Goal: Task Accomplishment & Management: Manage account settings

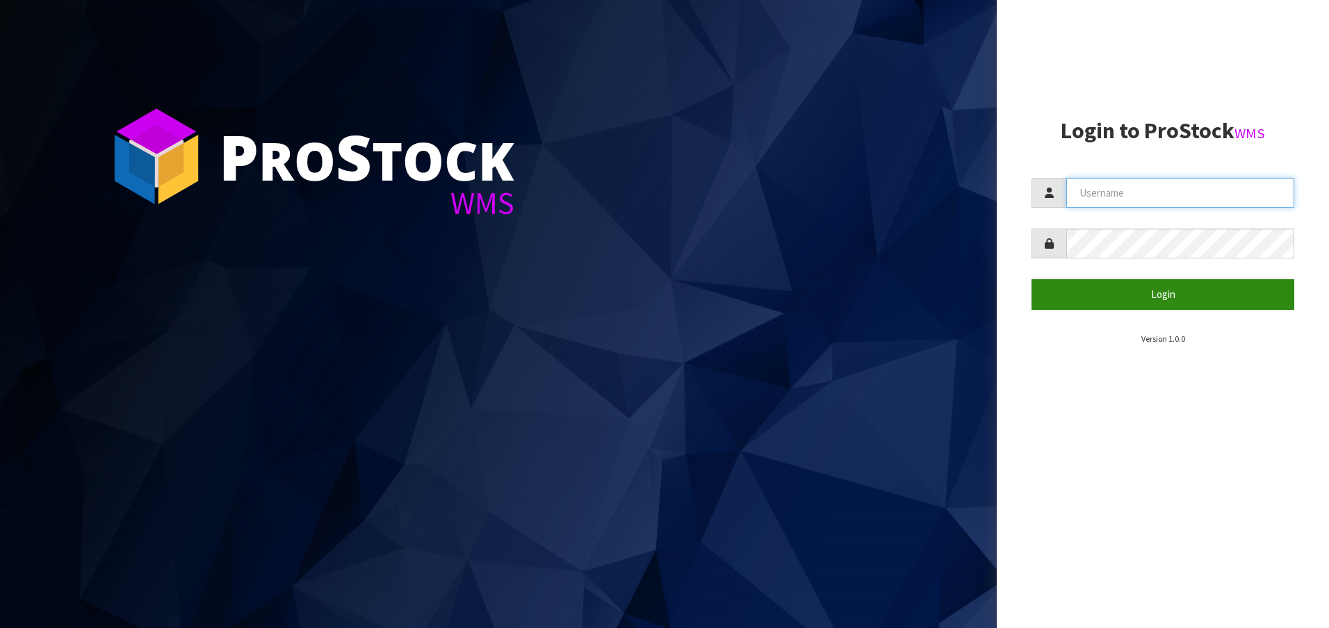
type input "[EMAIL_ADDRESS][DOMAIN_NAME]"
click at [1154, 287] on button "Login" at bounding box center [1162, 294] width 263 height 30
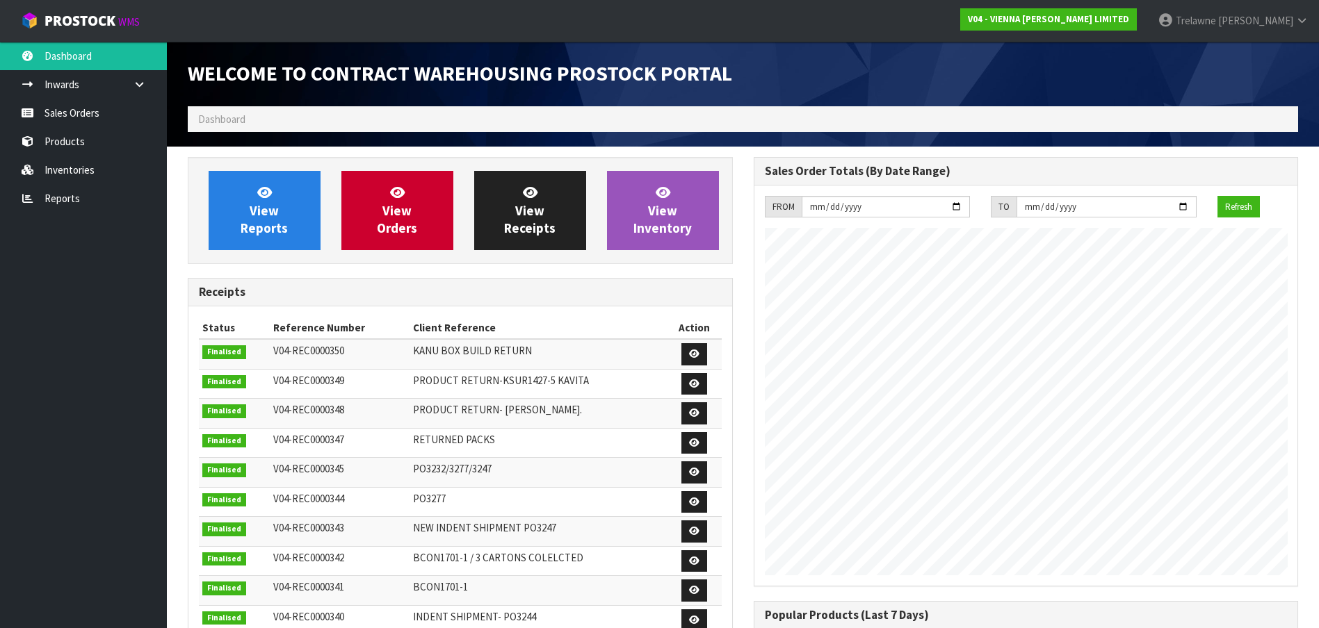
scroll to position [816, 565]
click at [96, 116] on link "Sales Orders" at bounding box center [83, 113] width 167 height 28
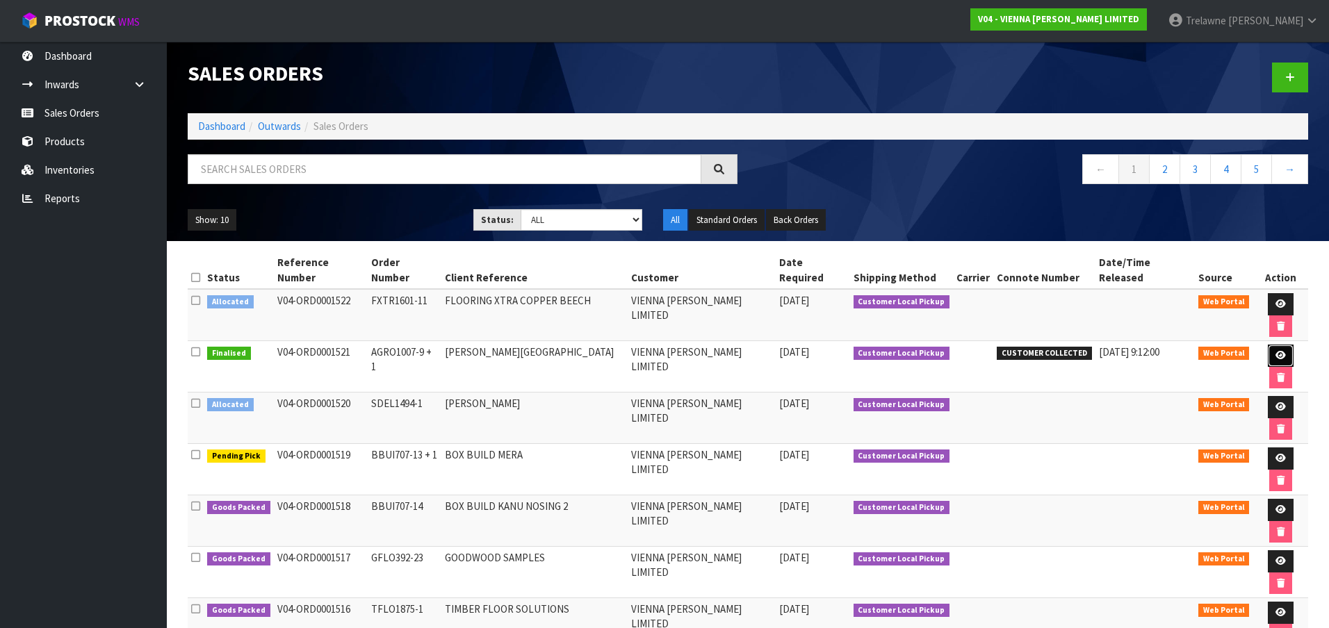
click at [1270, 345] on link at bounding box center [1281, 356] width 26 height 22
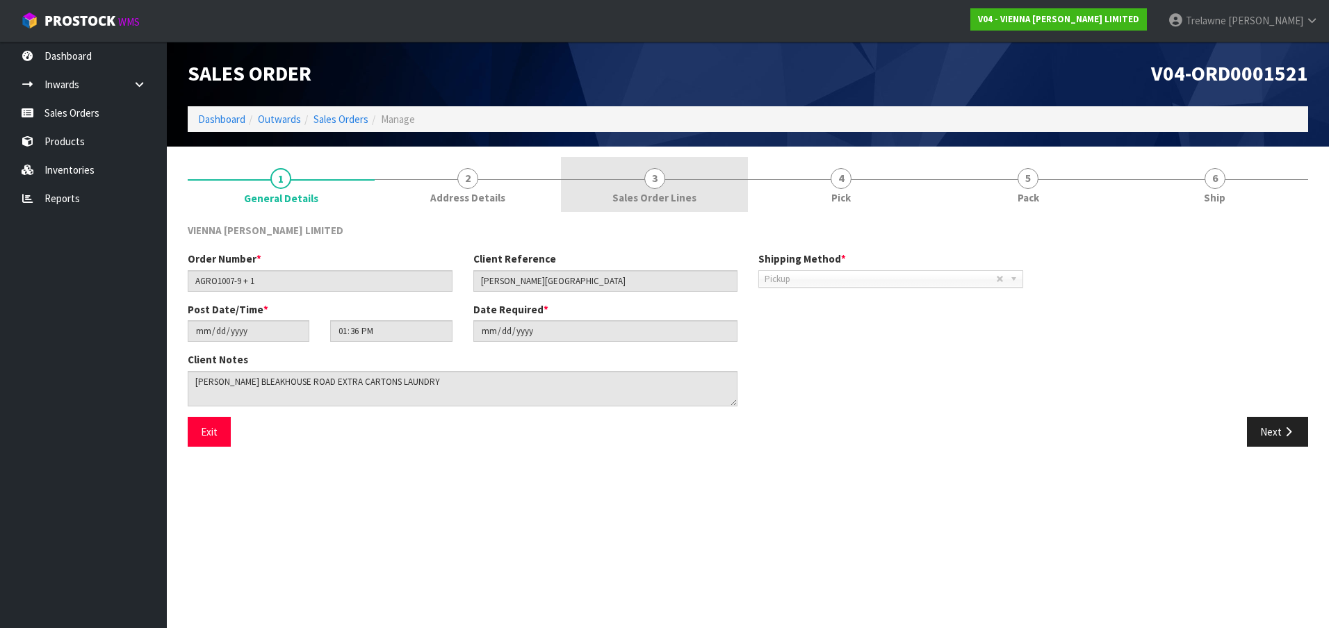
click at [671, 188] on link "3 Sales Order Lines" at bounding box center [654, 184] width 187 height 55
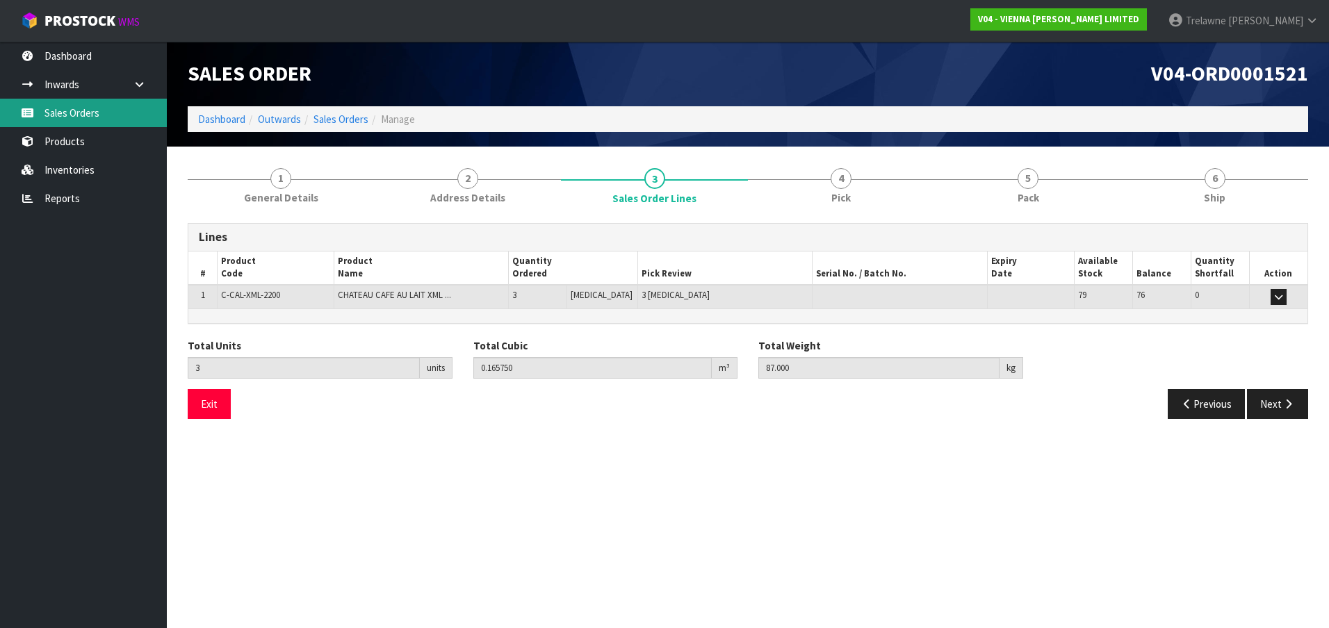
click at [91, 115] on link "Sales Orders" at bounding box center [83, 113] width 167 height 28
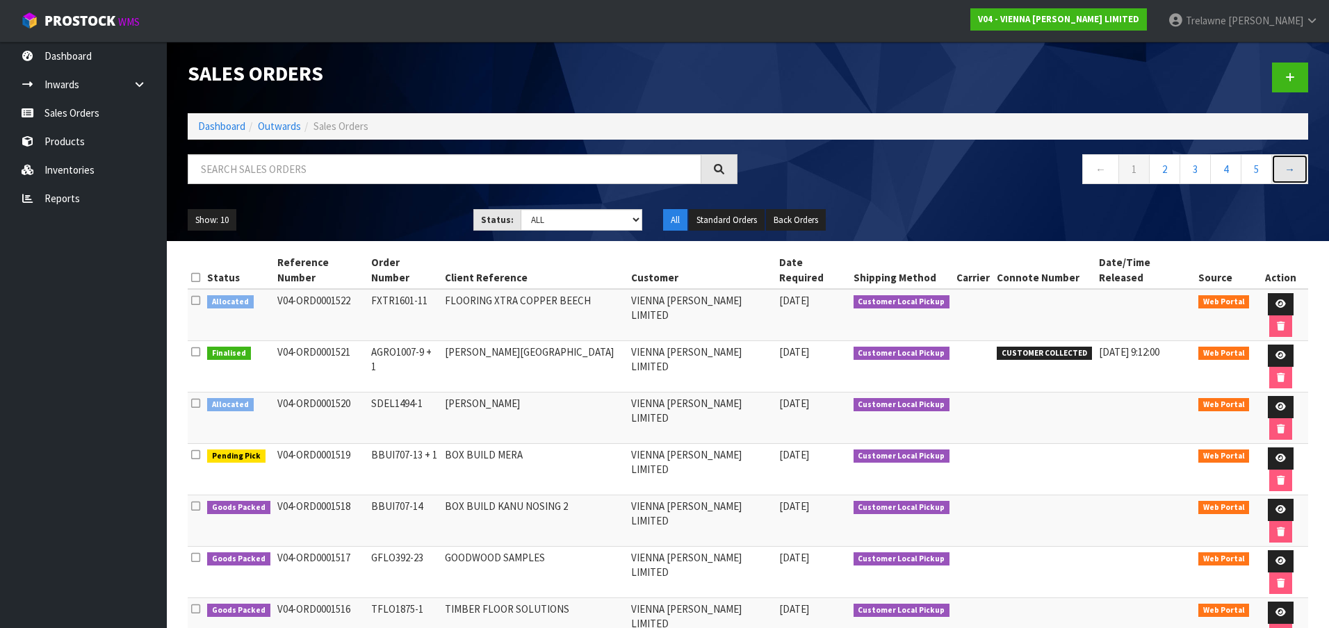
click at [1279, 162] on link "→" at bounding box center [1289, 169] width 37 height 30
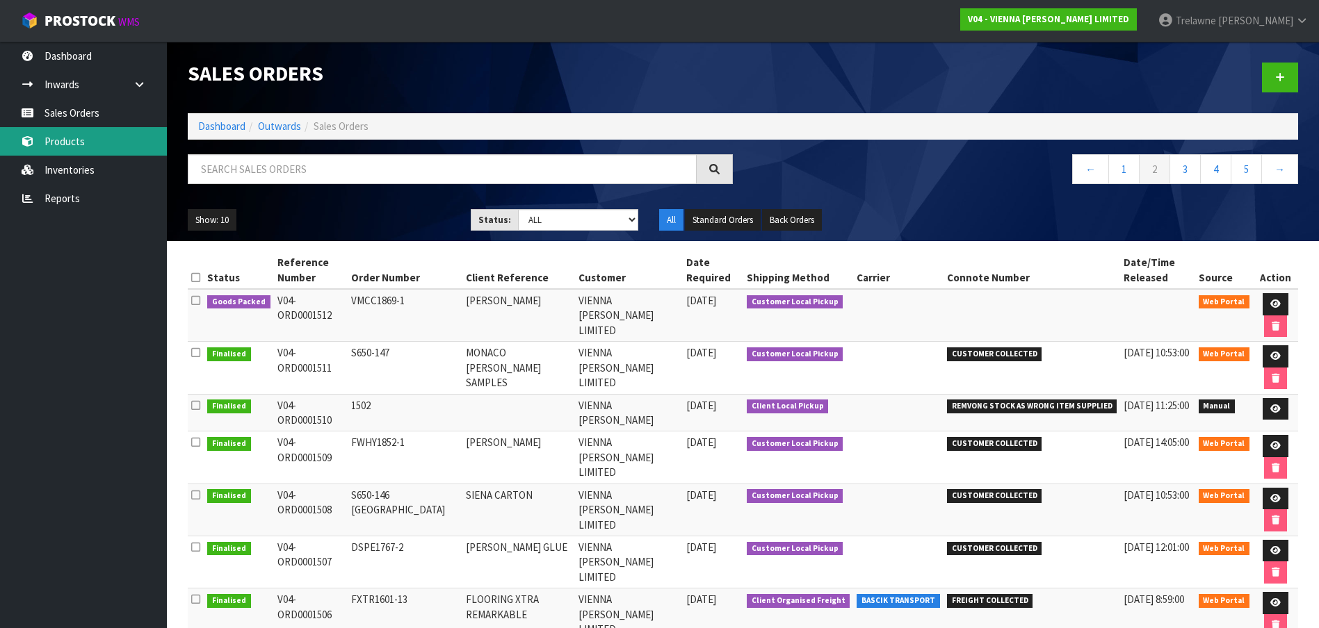
drag, startPoint x: 63, startPoint y: 131, endPoint x: 75, endPoint y: 128, distance: 12.8
click at [61, 132] on link "Products" at bounding box center [83, 141] width 167 height 28
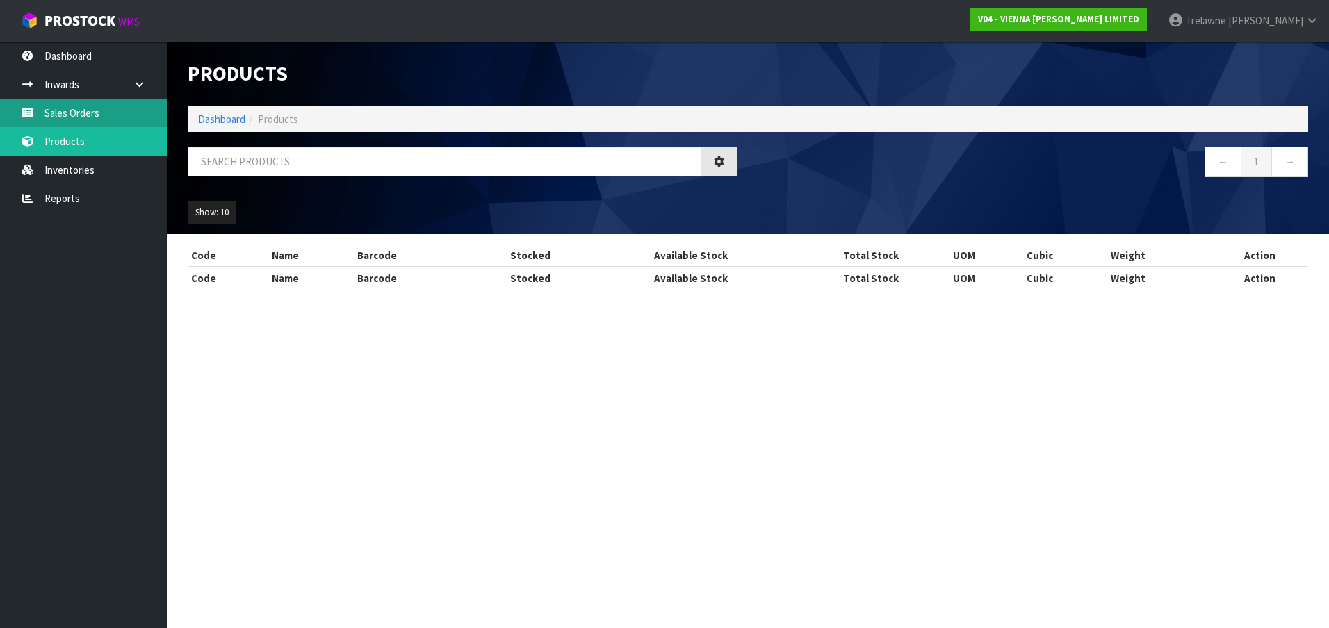
click at [79, 120] on div "Products Import Products Drop file here to import csv template Dashboard Produc…" at bounding box center [664, 157] width 1329 height 314
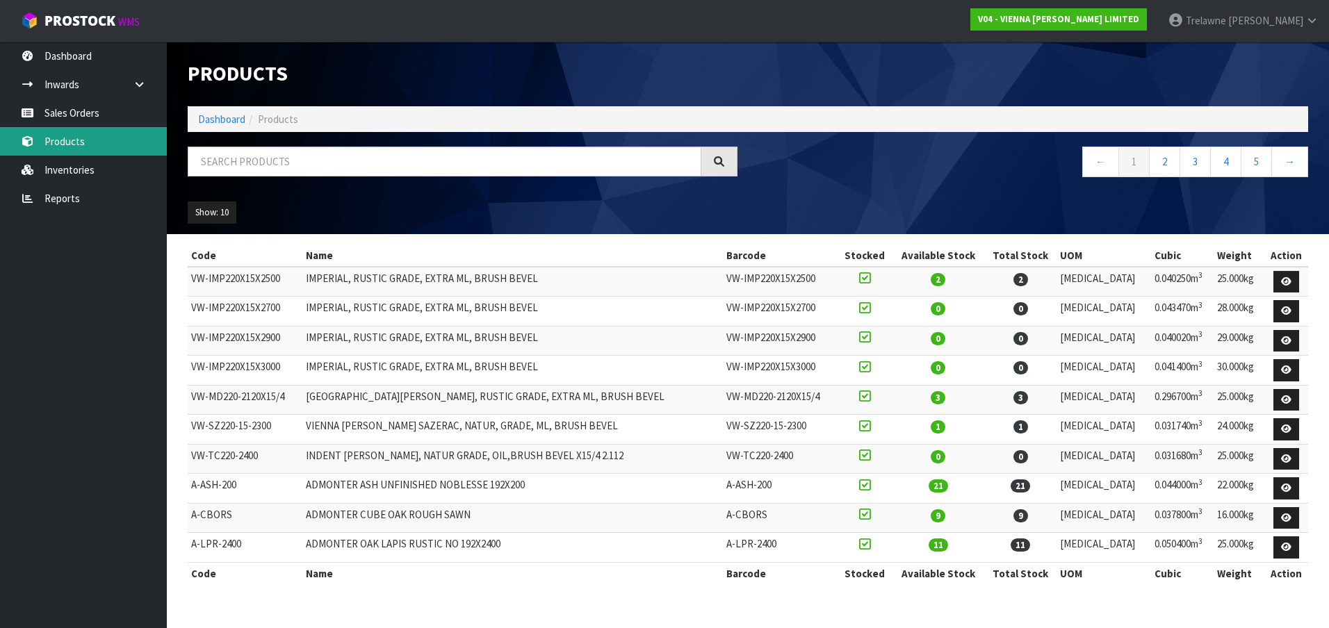
click at [113, 129] on link "Products" at bounding box center [83, 141] width 167 height 28
click at [110, 119] on link "Sales Orders" at bounding box center [83, 113] width 167 height 28
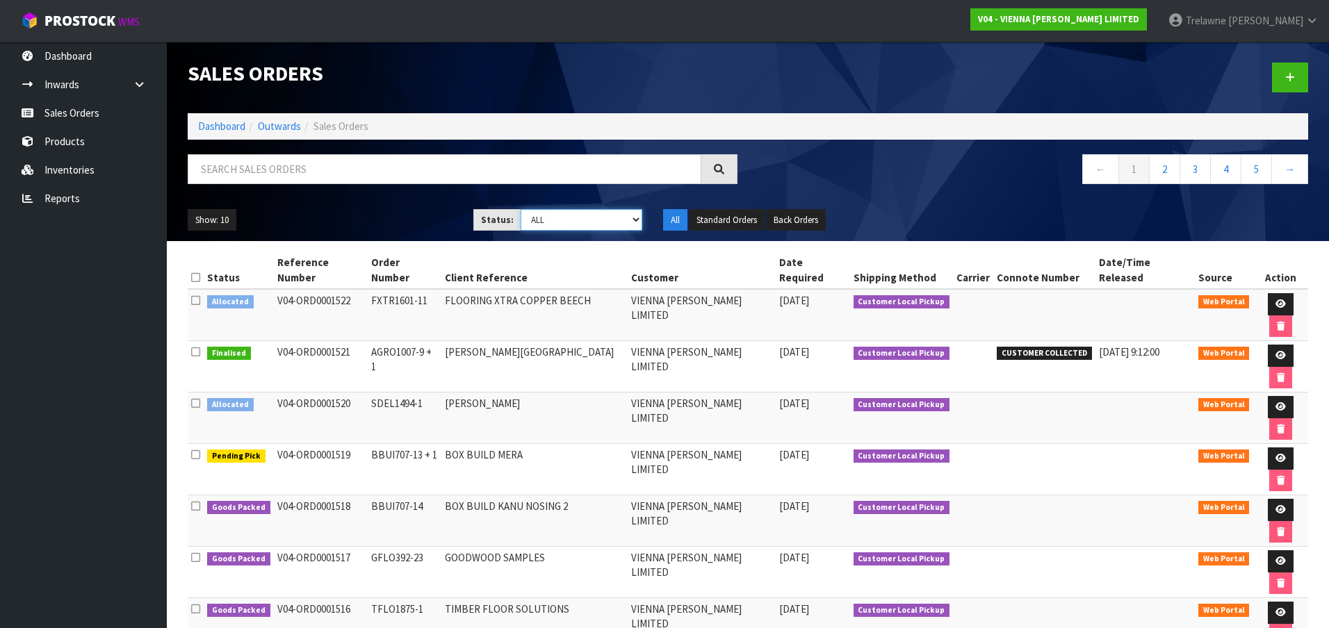
click at [623, 216] on select "Draft Pending Allocated Pending Pick Goods Picked Goods Packed Pending Charges …" at bounding box center [582, 220] width 122 height 22
select select "string:9"
click at [521, 209] on select "Draft Pending Allocated Pending Pick Goods Picked Goods Packed Pending Charges …" at bounding box center [582, 220] width 122 height 22
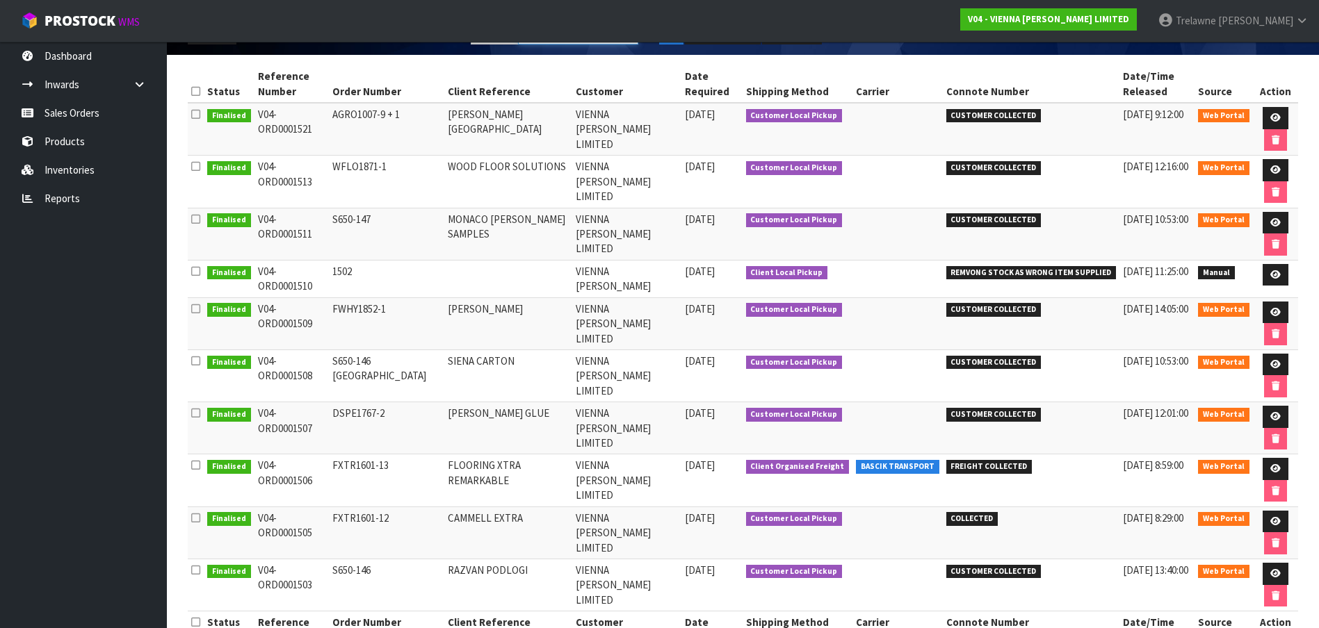
scroll to position [209, 0]
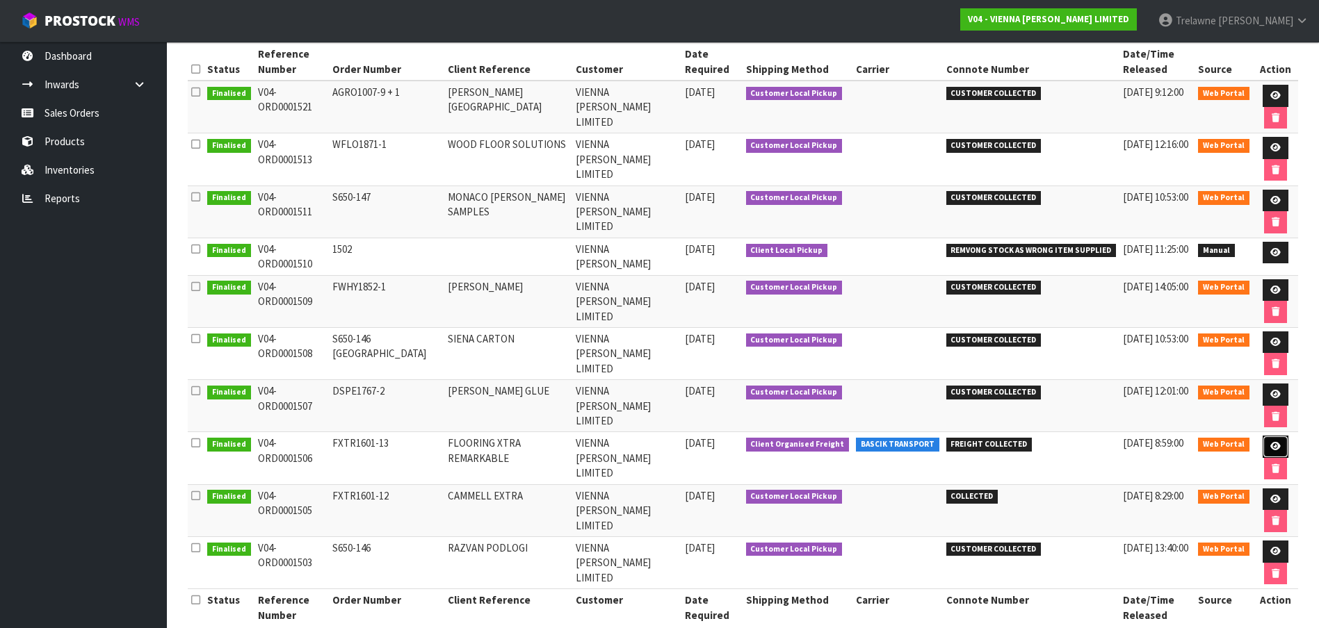
click at [1262, 440] on link at bounding box center [1275, 447] width 26 height 22
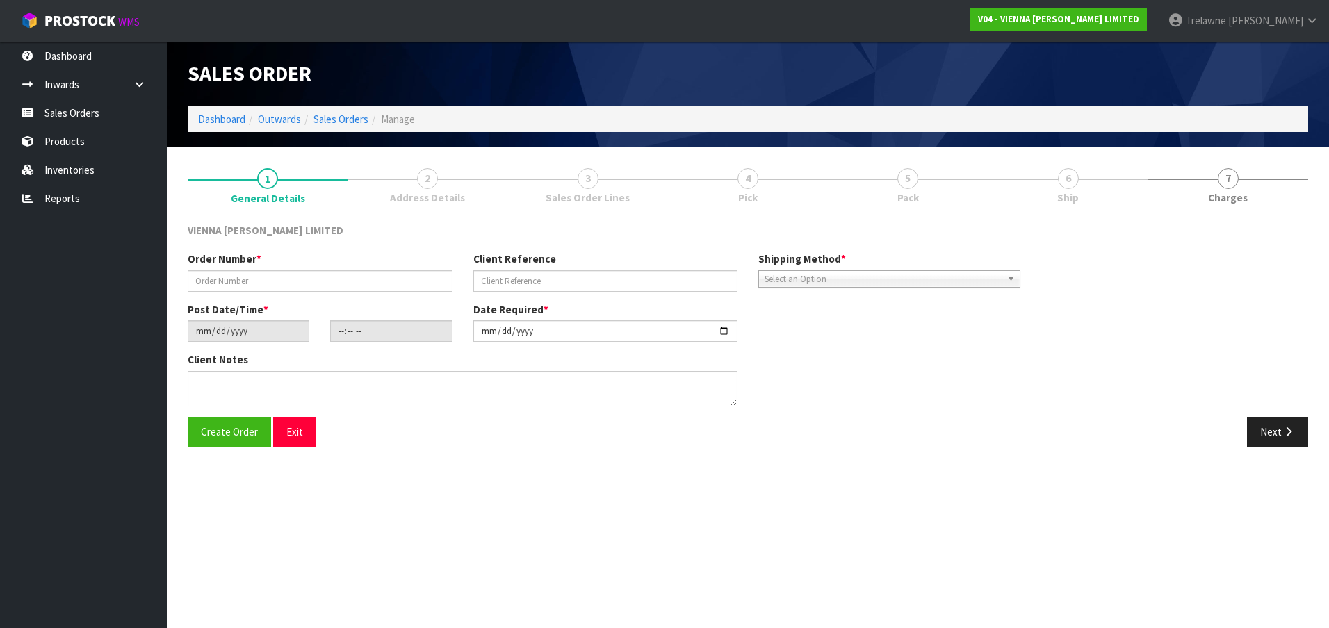
type input "FXTR1601-13"
type input "FLOORING XTRA REMARKABLE"
type input "[DATE]"
type input "14:22:00.000"
type input "[DATE]"
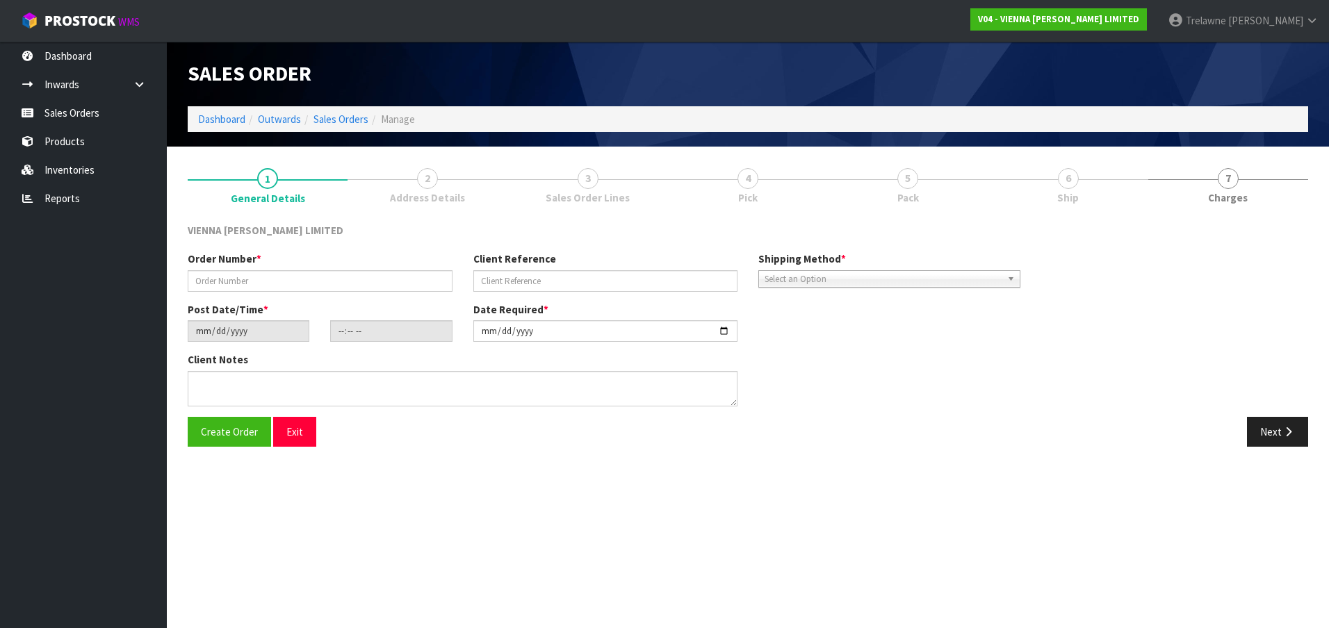
type textarea "FLOORING XTRA REMARKABLE"
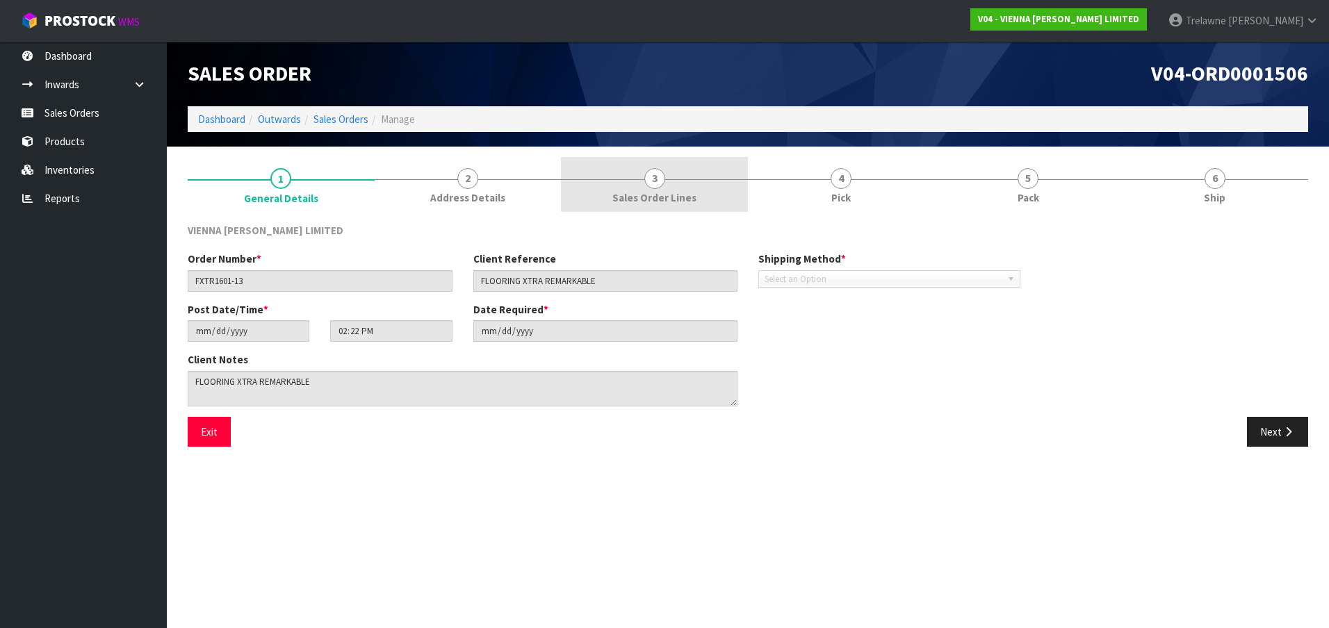
click at [667, 188] on link "3 Sales Order Lines" at bounding box center [654, 184] width 187 height 55
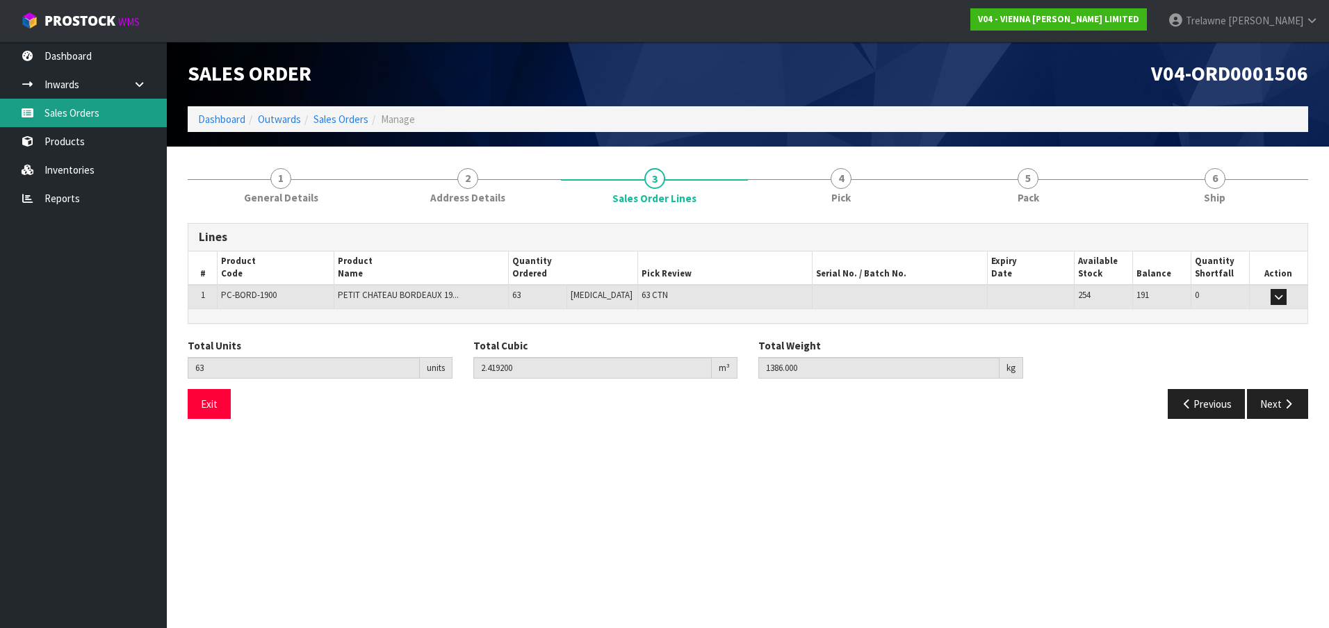
click at [88, 126] on link "Sales Orders" at bounding box center [83, 113] width 167 height 28
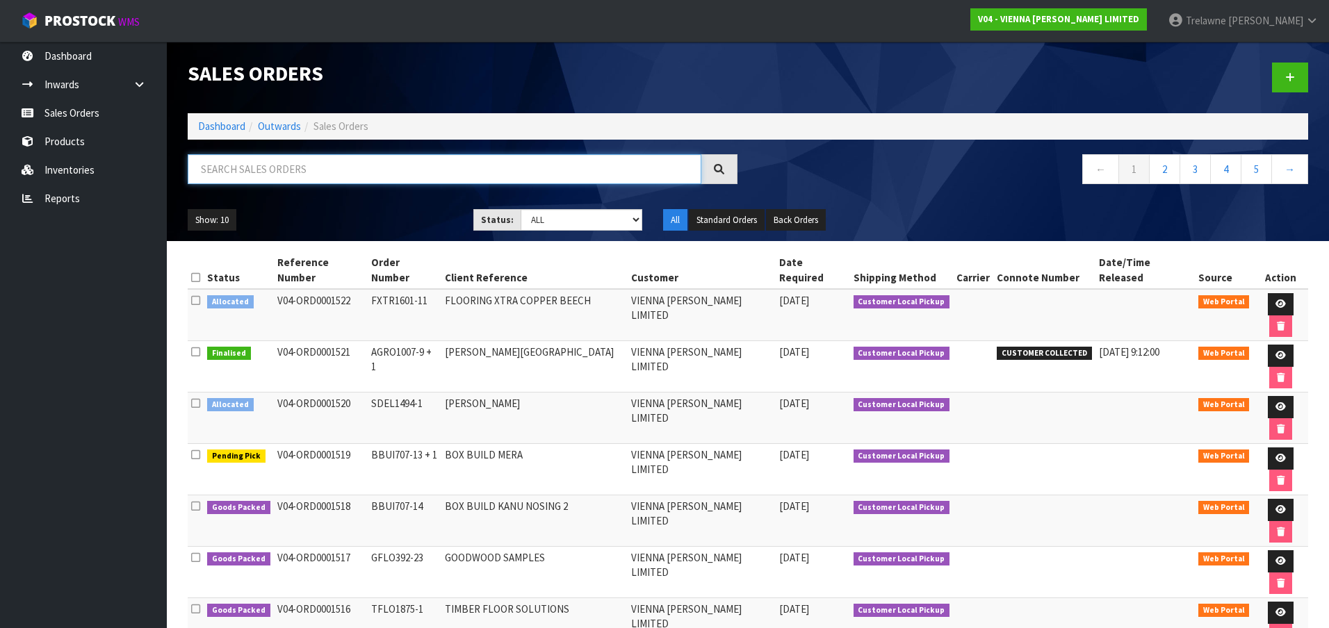
click at [250, 176] on input "text" at bounding box center [445, 169] width 514 height 30
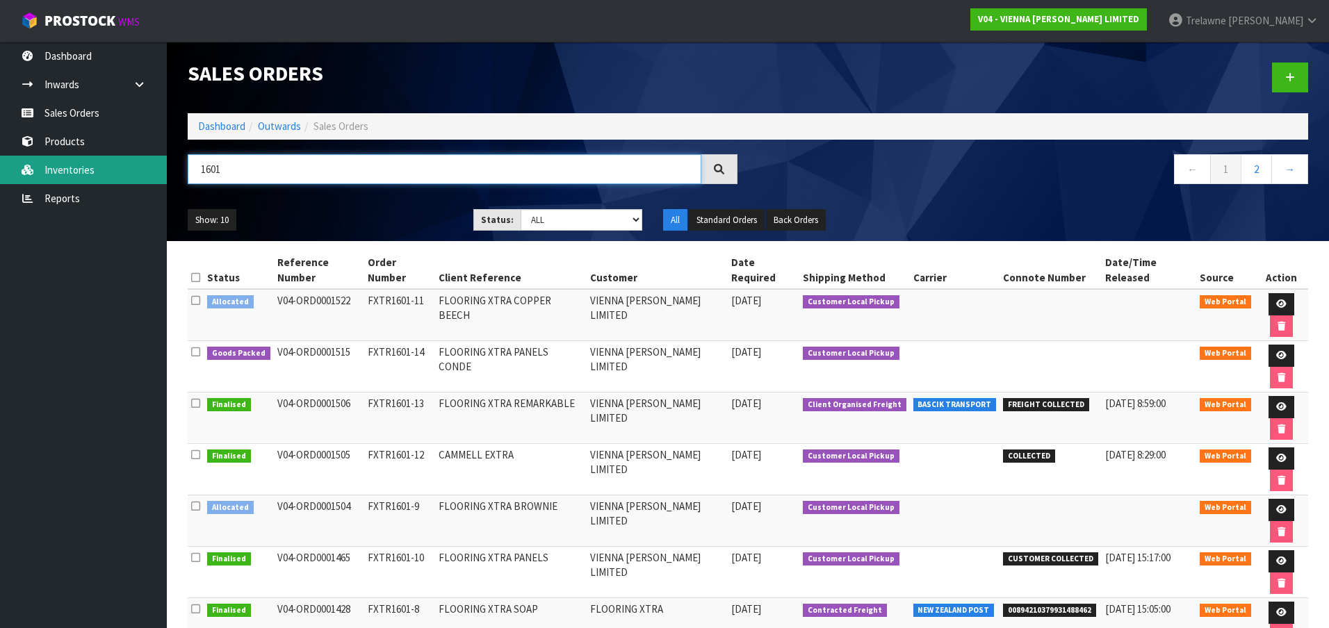
drag, startPoint x: 221, startPoint y: 164, endPoint x: 109, endPoint y: 167, distance: 111.9
click at [128, 166] on body "Toggle navigation ProStock WMS V04 - VIENNA [PERSON_NAME] LIMITED [PERSON_NAME]…" at bounding box center [664, 314] width 1329 height 628
type input "1051"
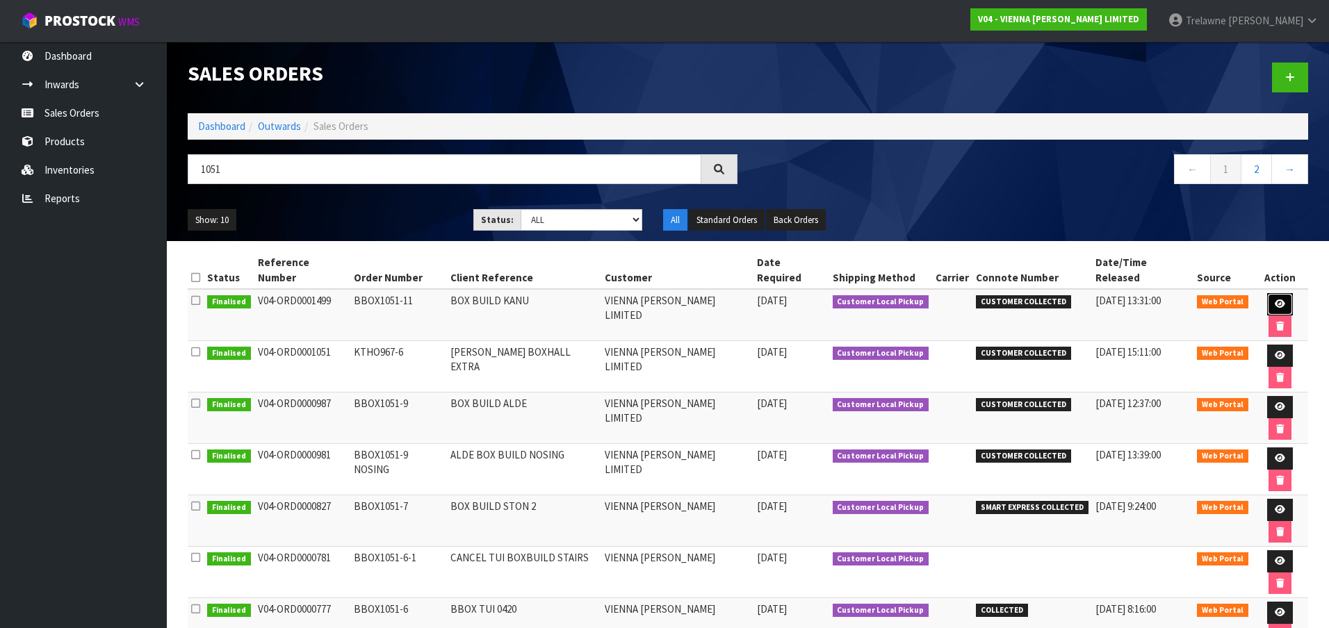
click at [1275, 300] on icon at bounding box center [1280, 304] width 10 height 9
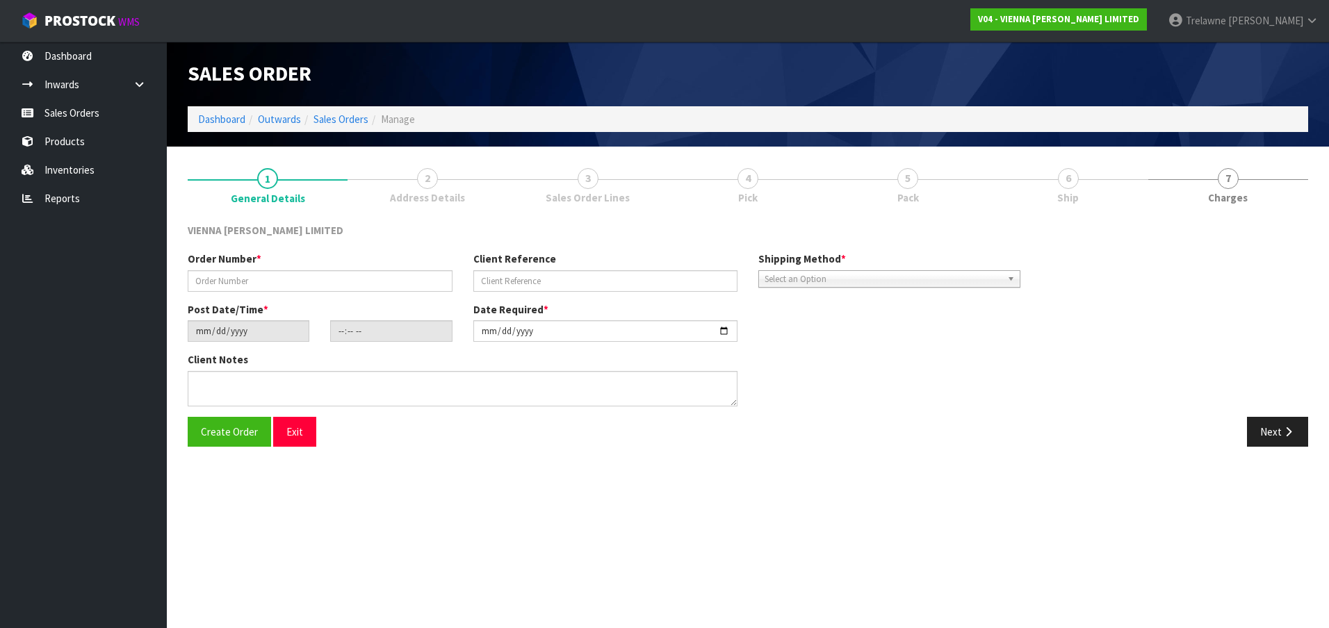
type input "BBOX1051-11"
type input "BOX BUILD KANU"
type input "[DATE]"
type input "15:05:00.000"
type input "[DATE]"
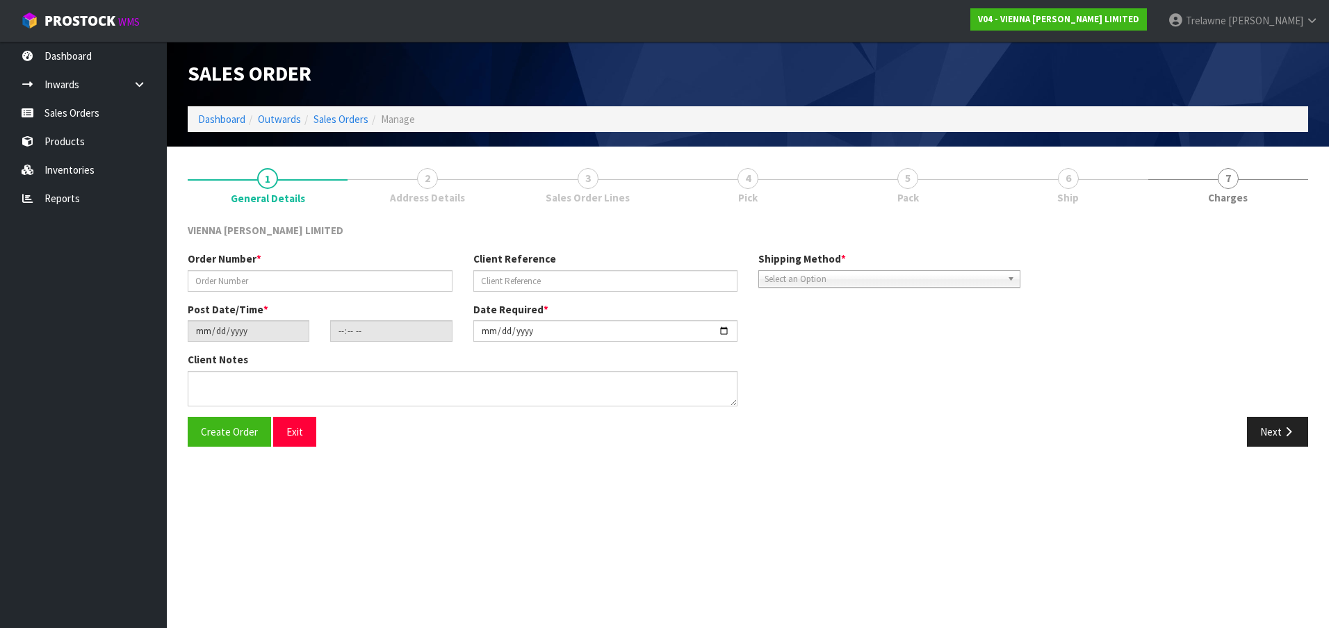
type textarea "BOX BUILD KANU"
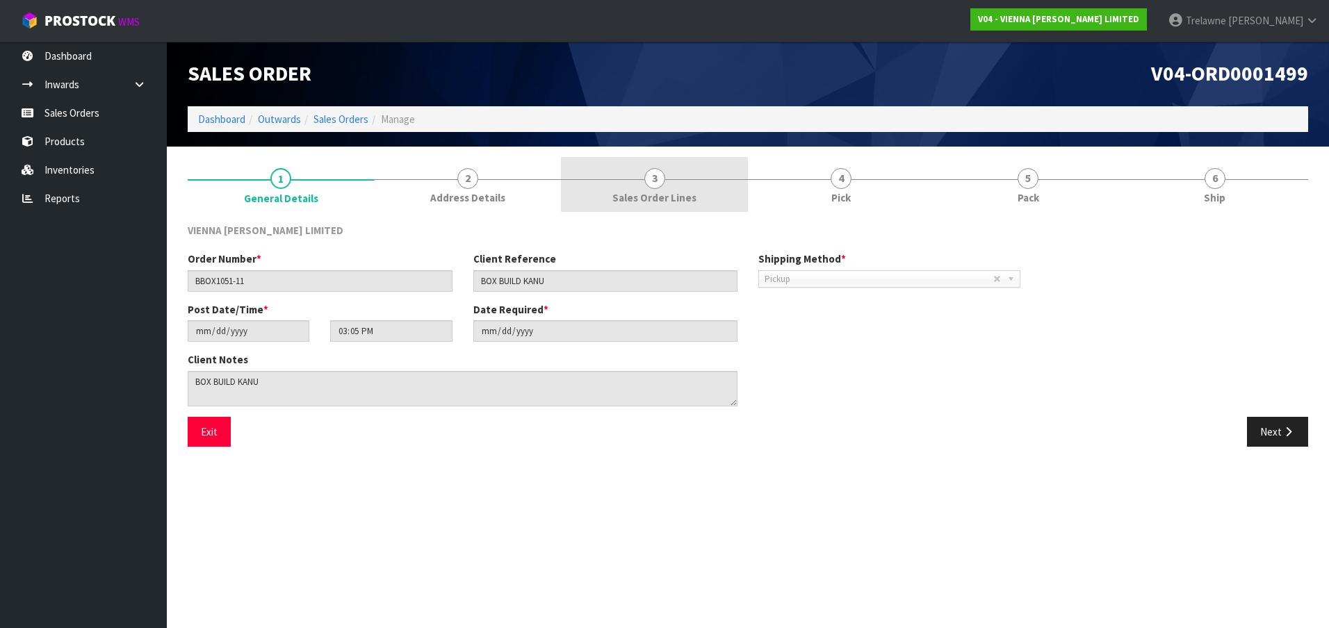
click at [647, 181] on span "3" at bounding box center [654, 178] width 21 height 21
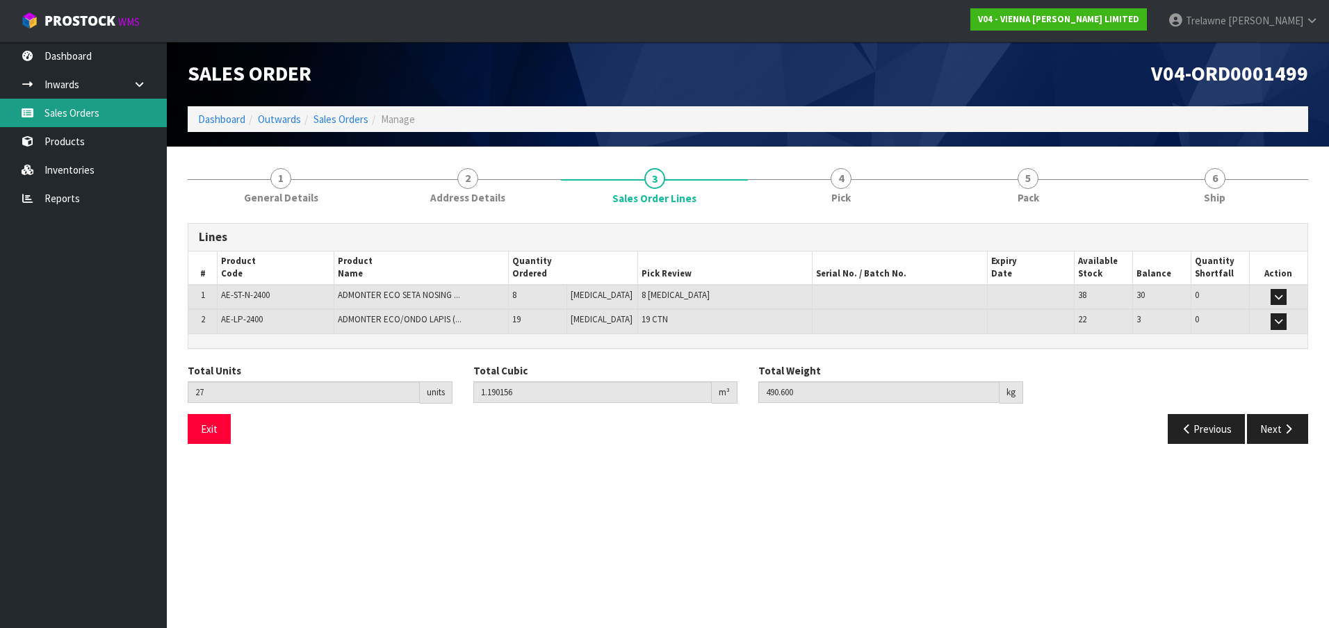
click at [74, 108] on link "Sales Orders" at bounding box center [83, 113] width 167 height 28
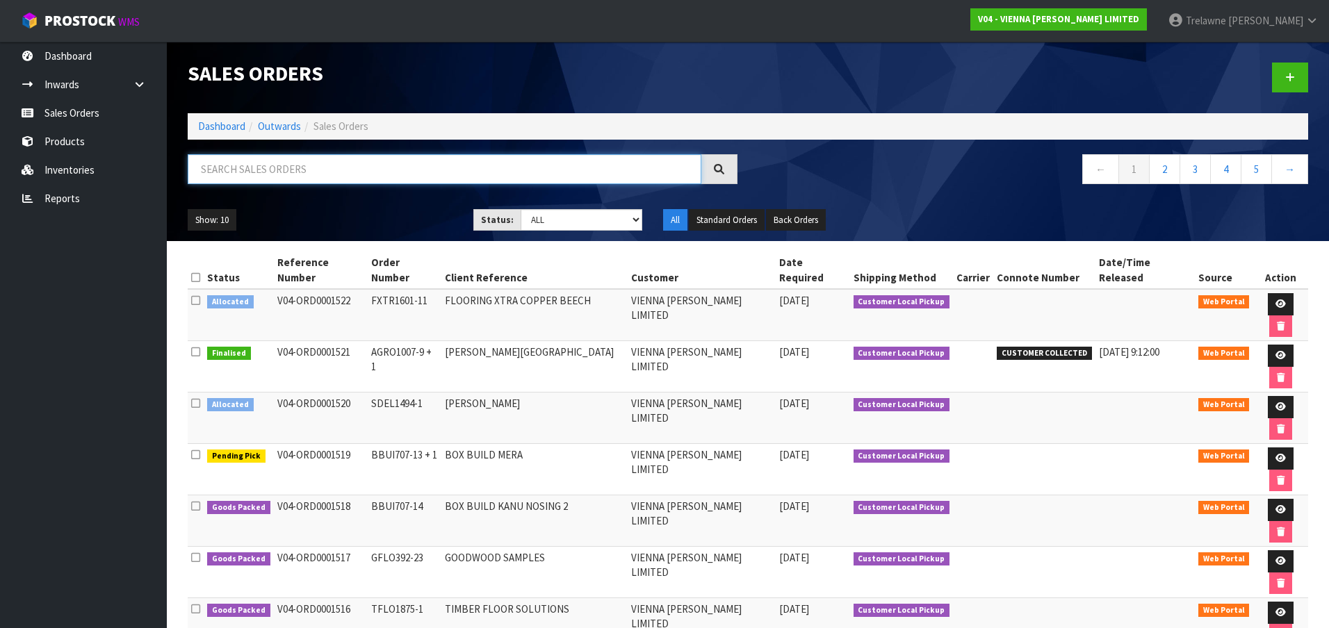
click at [220, 176] on input "text" at bounding box center [445, 169] width 514 height 30
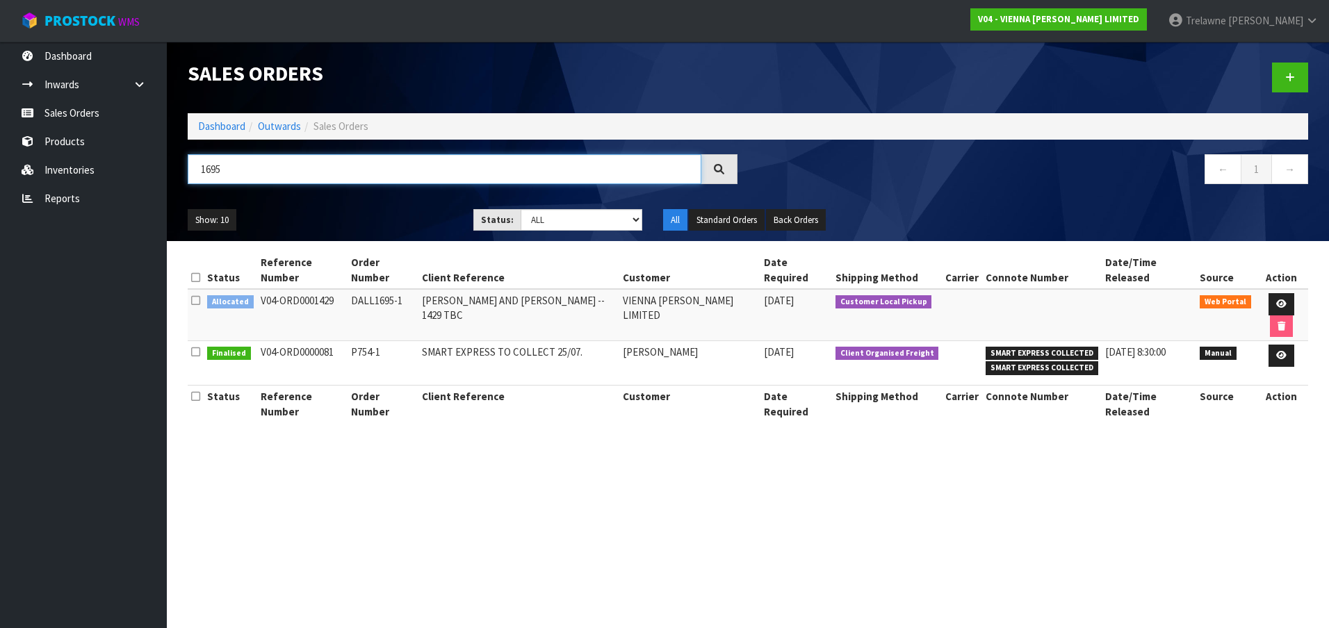
drag, startPoint x: 211, startPoint y: 169, endPoint x: 0, endPoint y: 13, distance: 262.9
click at [85, 144] on body "Toggle navigation ProStock WMS V04 - VIENNA [PERSON_NAME] LIMITED [PERSON_NAME]…" at bounding box center [664, 314] width 1329 height 628
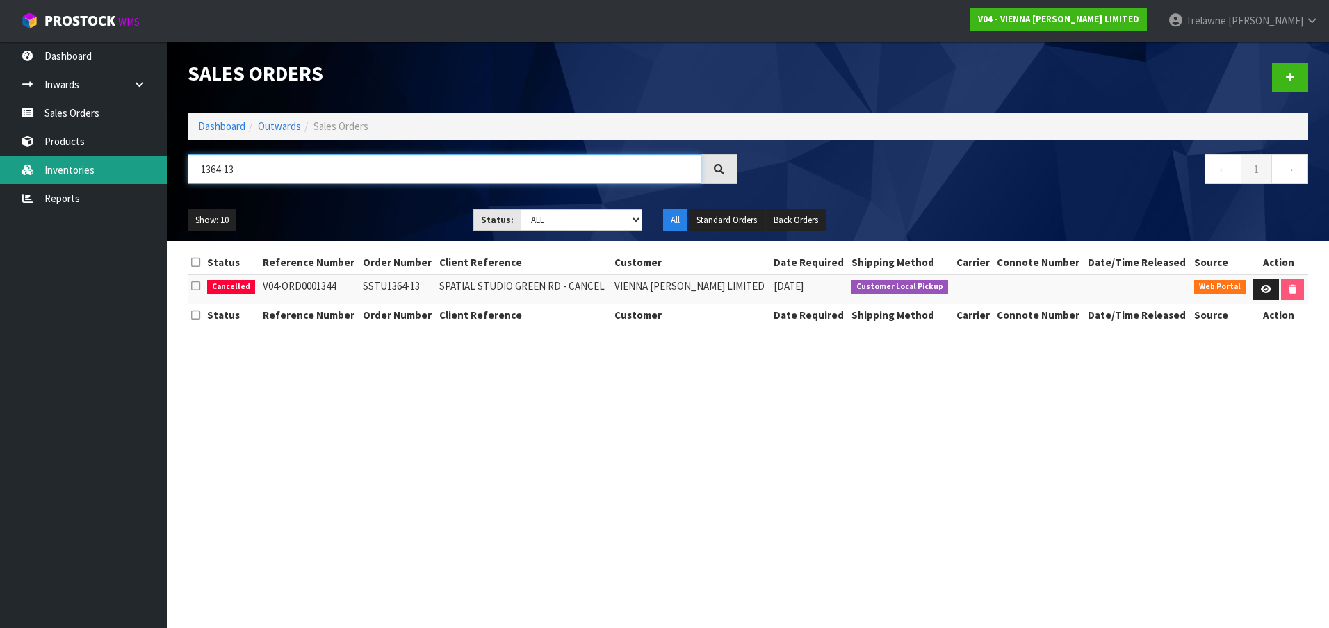
drag, startPoint x: 163, startPoint y: 173, endPoint x: 1, endPoint y: 146, distance: 164.2
click at [136, 173] on body "Toggle navigation ProStock WMS V04 - VIENNA [PERSON_NAME] LIMITED [PERSON_NAME]…" at bounding box center [664, 314] width 1329 height 628
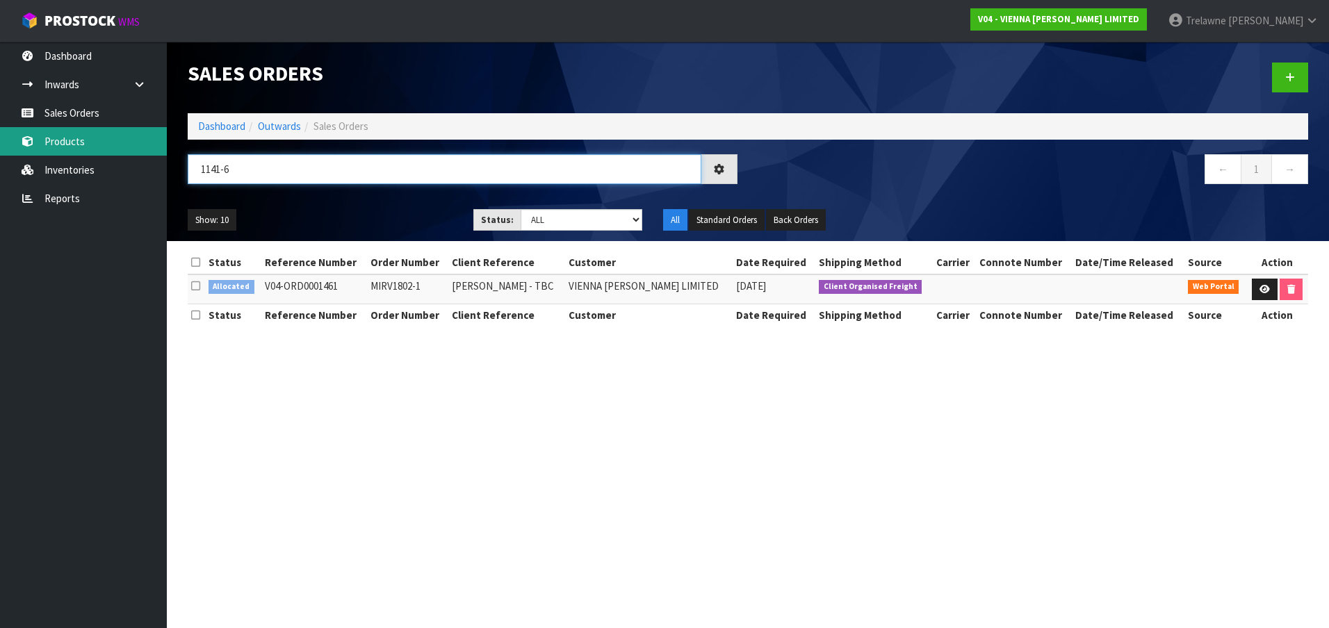
type input "1141-6"
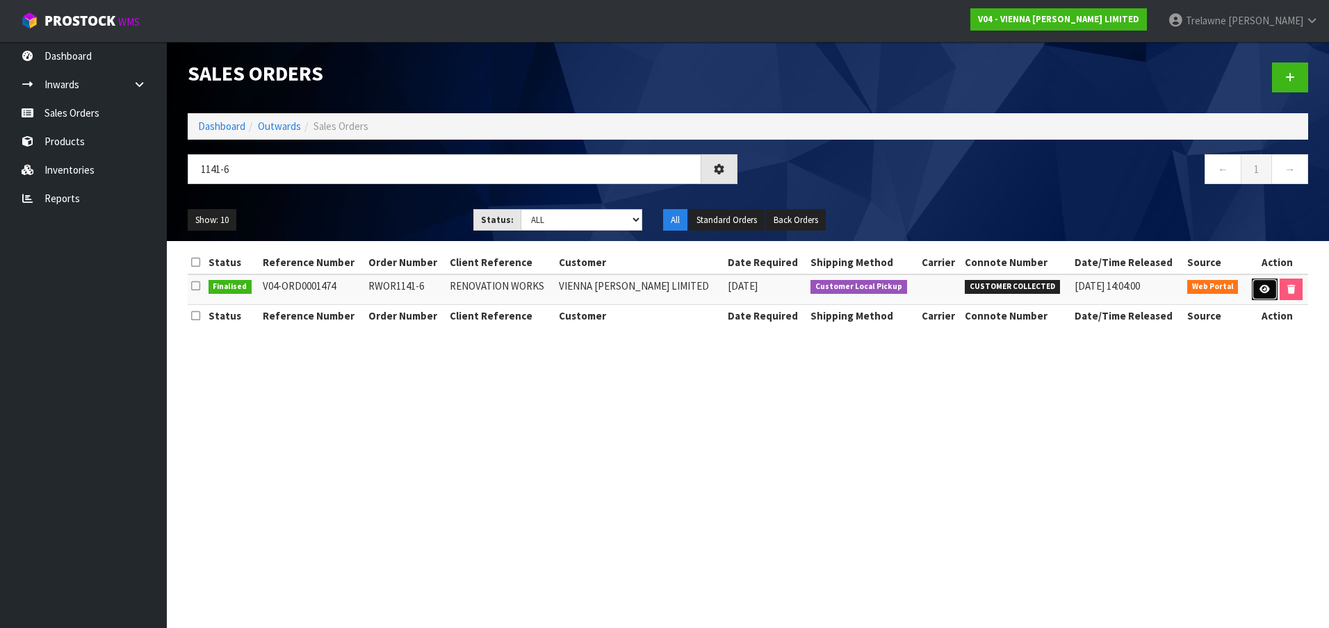
click at [1259, 288] on icon at bounding box center [1264, 289] width 10 height 9
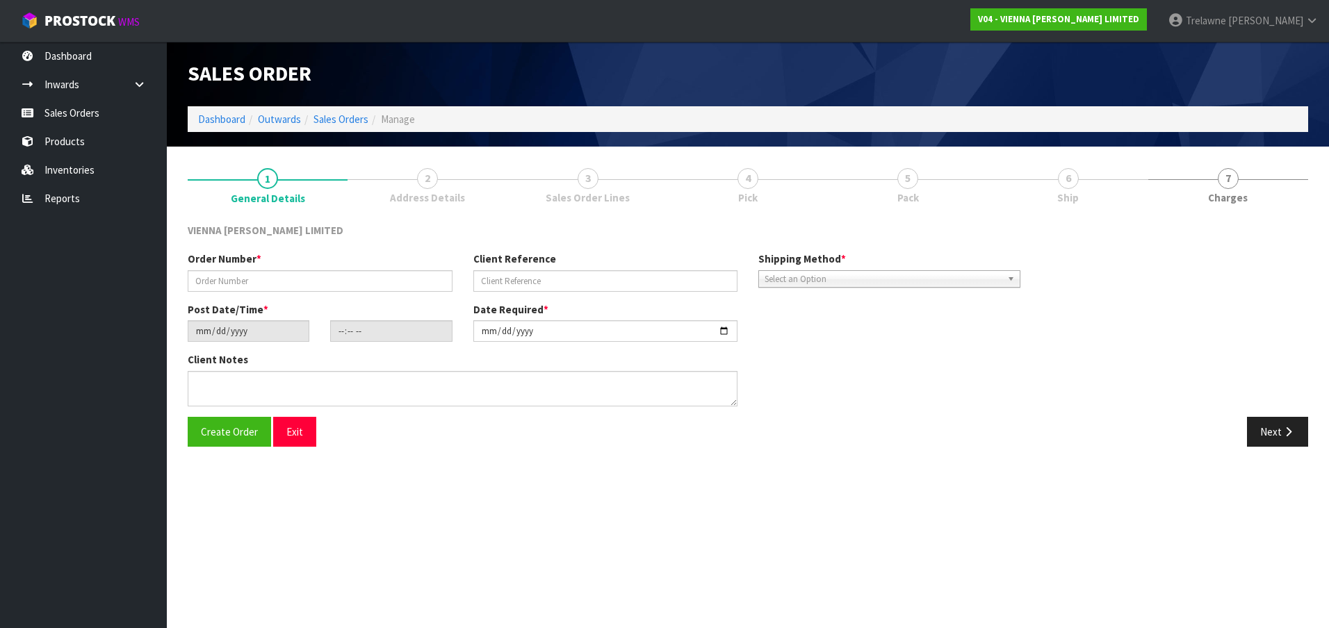
type input "RWOR1141-6"
type input "RENOVATION WORKS"
type input "[DATE]"
type input "15:39:00.000"
type input "[DATE]"
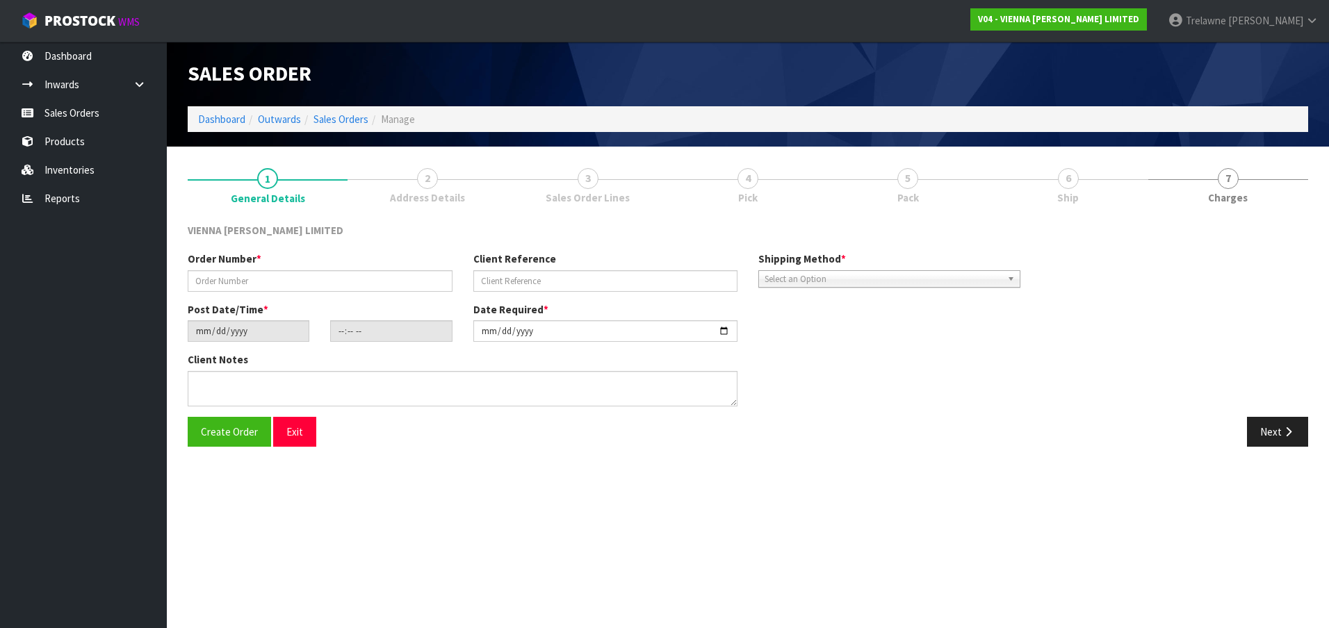
type textarea "RENOVATION WORKS [STREET_ADDRESS]"
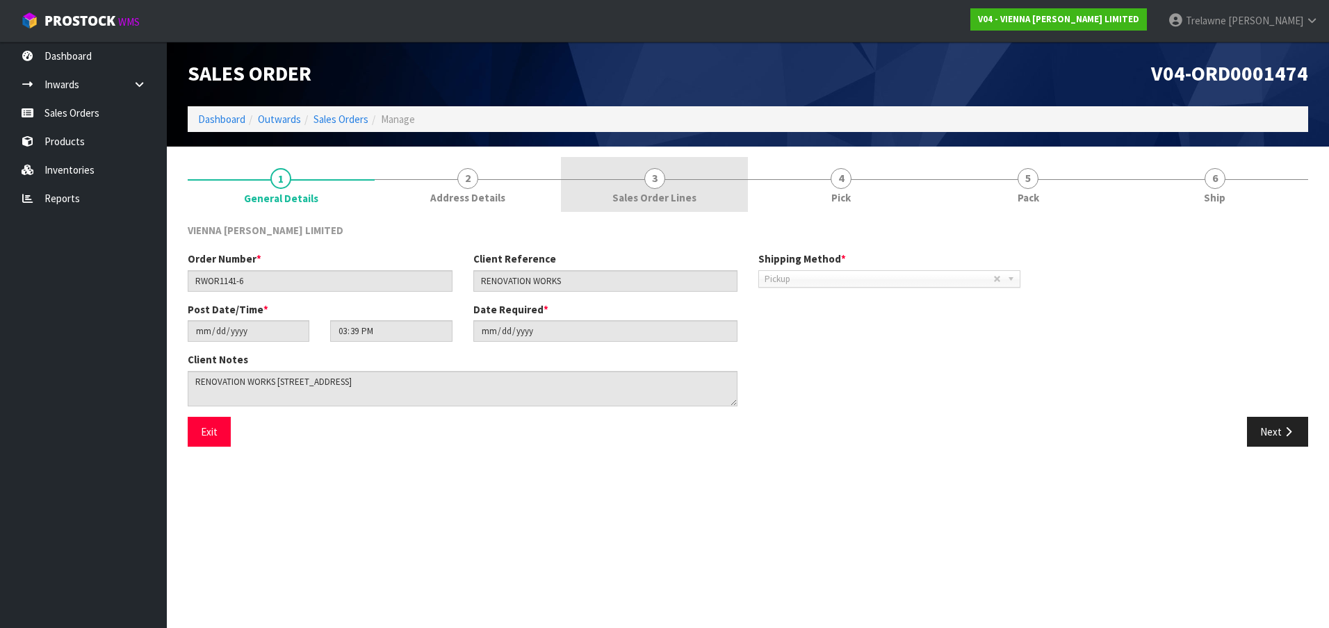
click at [658, 170] on span "3" at bounding box center [654, 178] width 21 height 21
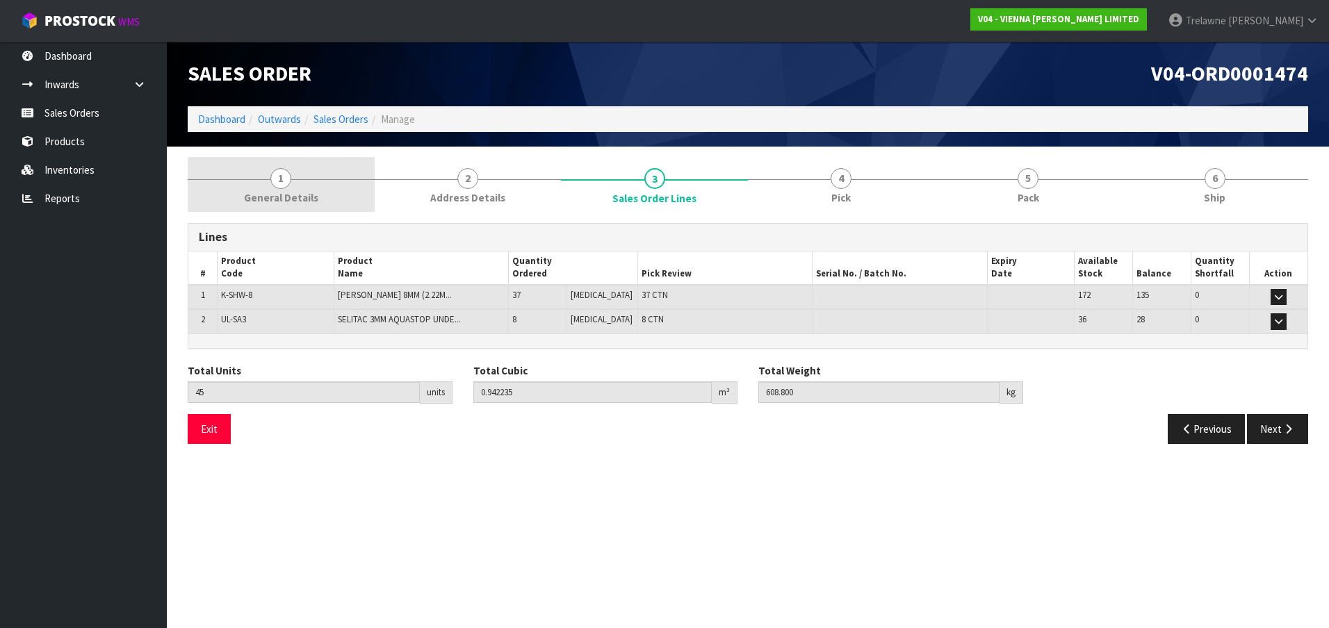
click at [291, 183] on link "1 General Details" at bounding box center [281, 184] width 187 height 55
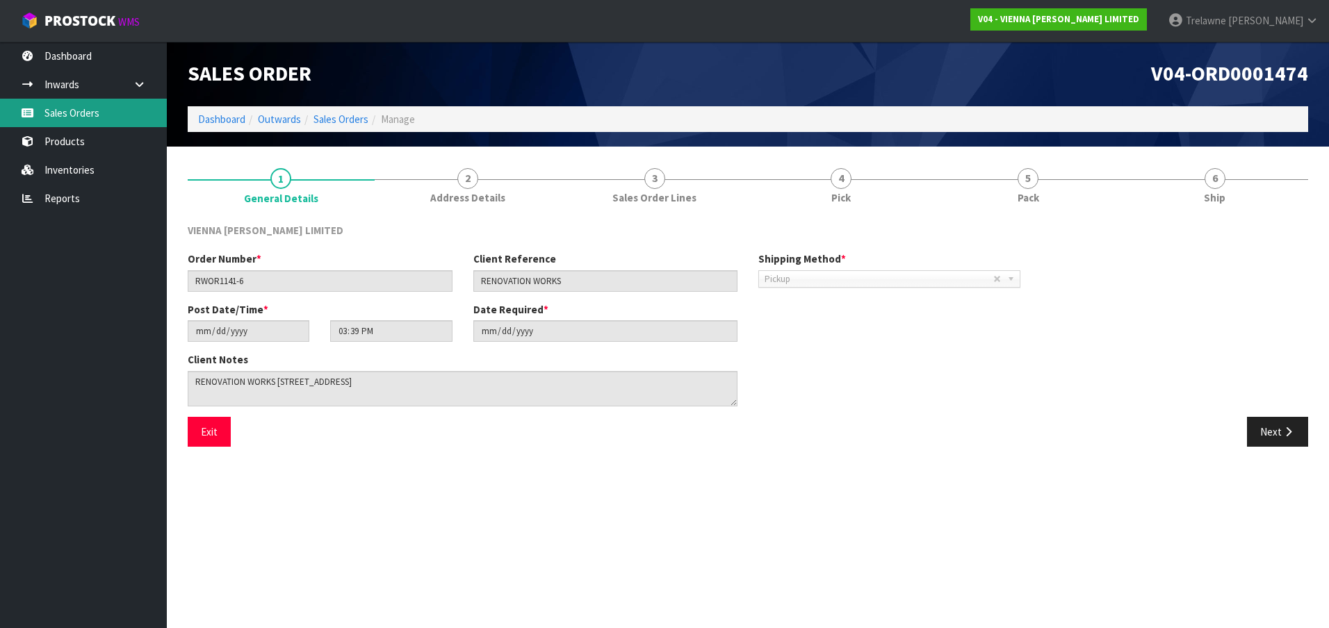
click at [104, 110] on link "Sales Orders" at bounding box center [83, 113] width 167 height 28
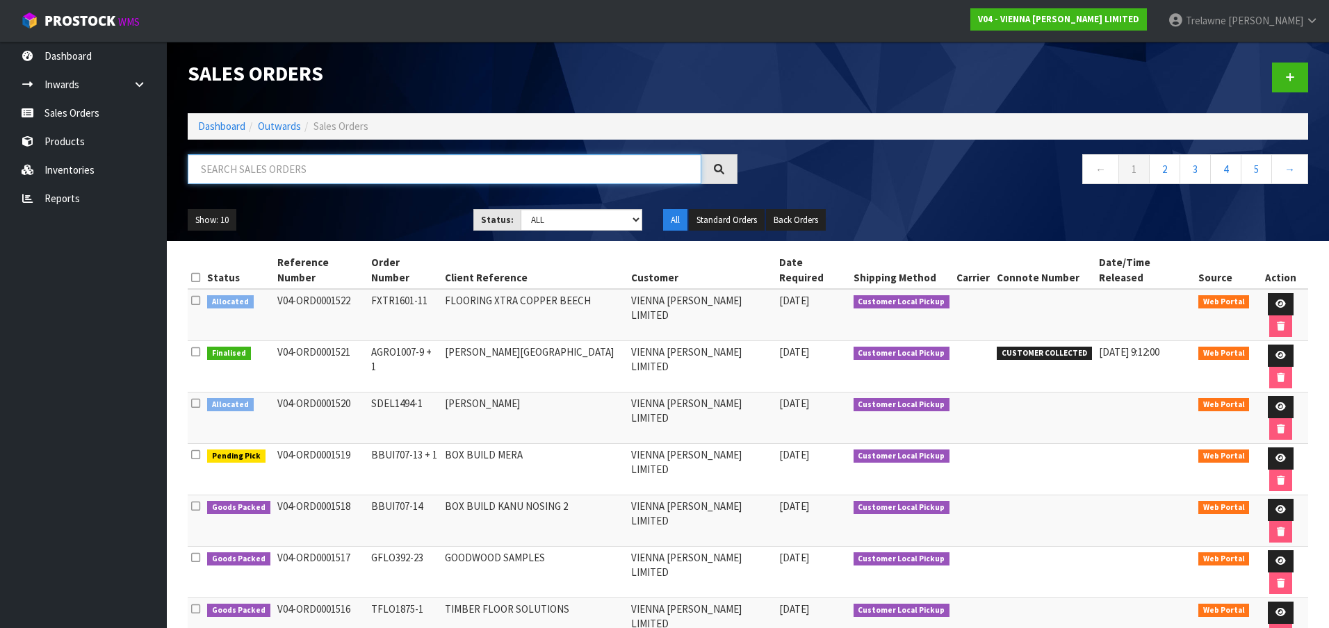
click at [240, 163] on input "text" at bounding box center [445, 169] width 514 height 30
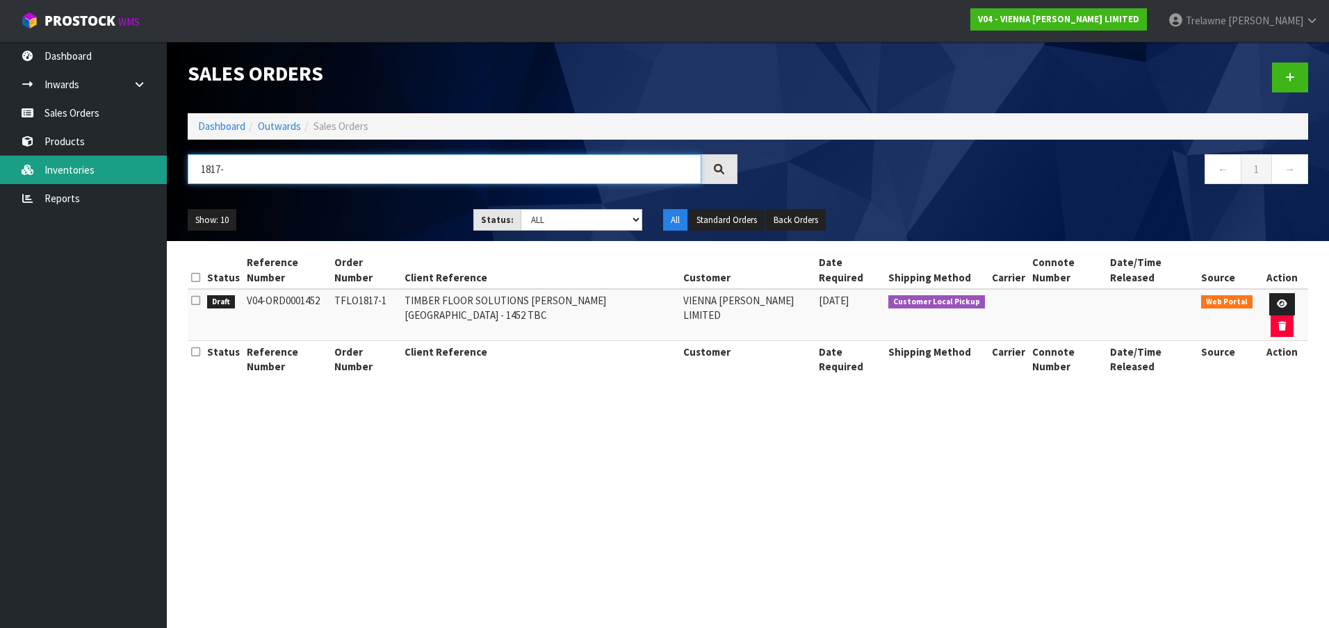
drag, startPoint x: 217, startPoint y: 177, endPoint x: 52, endPoint y: 168, distance: 165.0
click at [108, 186] on body "Toggle navigation ProStock WMS V04 - VIENNA [PERSON_NAME] LIMITED [PERSON_NAME]…" at bounding box center [664, 314] width 1329 height 628
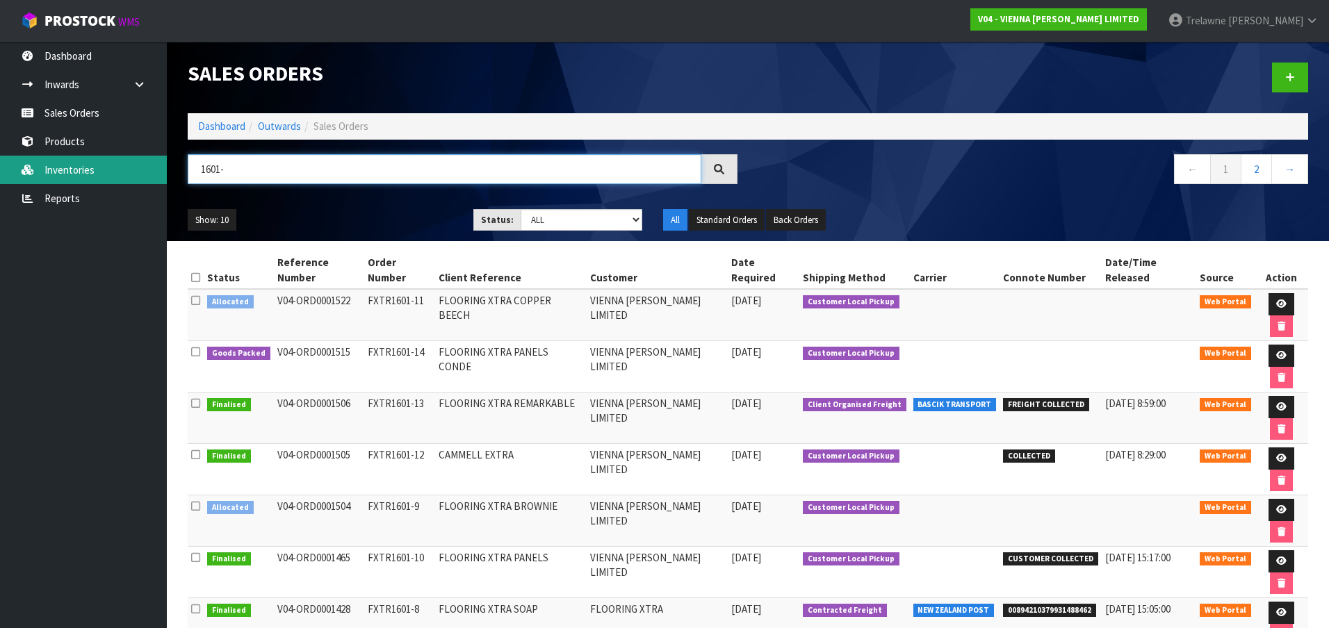
drag, startPoint x: 242, startPoint y: 166, endPoint x: 92, endPoint y: 181, distance: 150.9
click at [149, 178] on body "Toggle navigation ProStock WMS V04 - VIENNA [PERSON_NAME] LIMITED [PERSON_NAME]…" at bounding box center [664, 314] width 1329 height 628
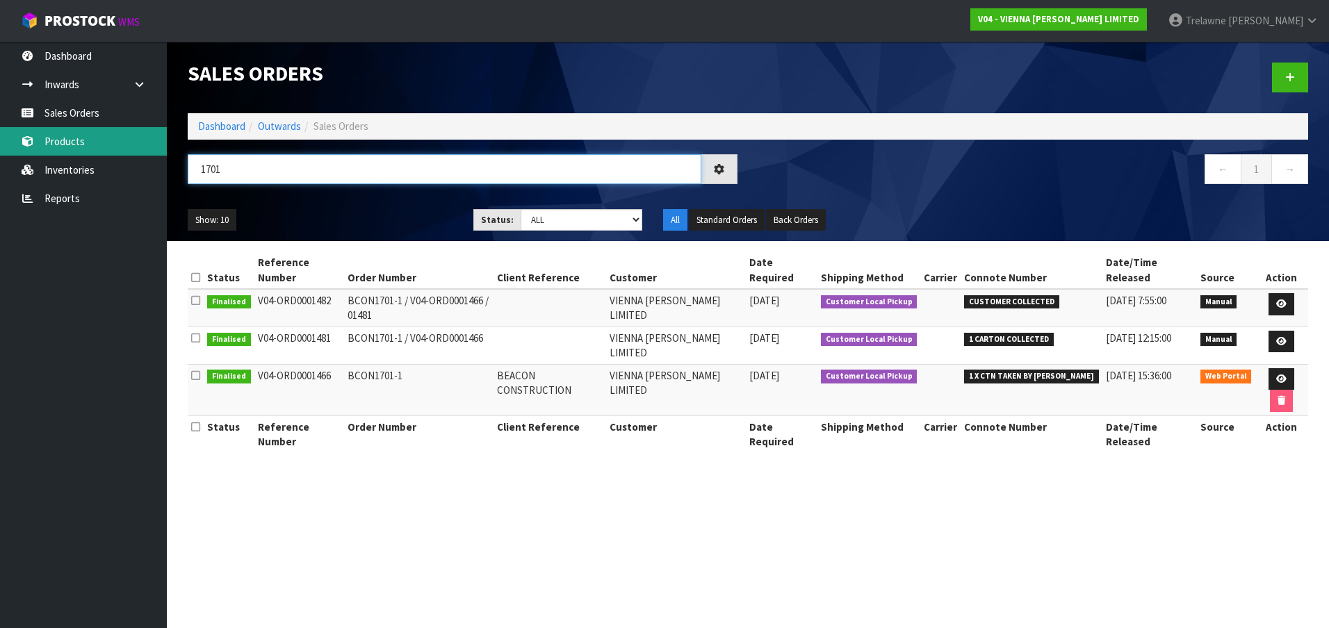
drag, startPoint x: 245, startPoint y: 168, endPoint x: 0, endPoint y: 84, distance: 258.5
click at [55, 129] on body "Toggle navigation ProStock WMS V04 - VIENNA [PERSON_NAME] LIMITED [PERSON_NAME]…" at bounding box center [664, 314] width 1329 height 628
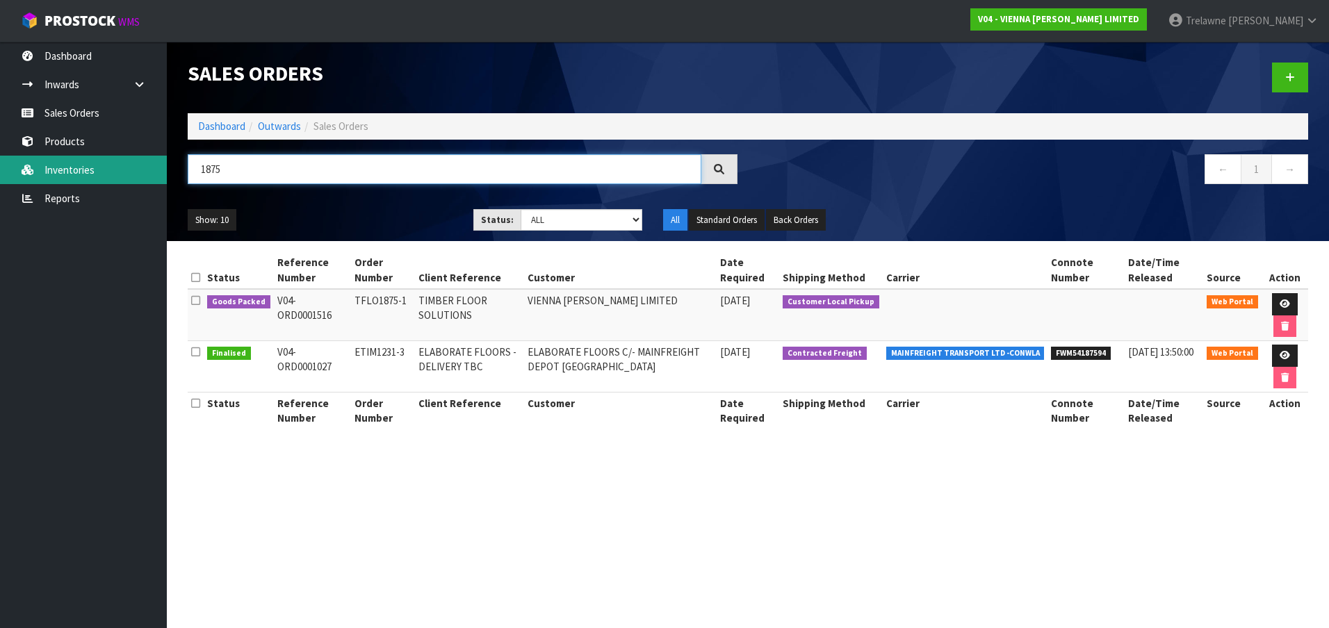
drag, startPoint x: 261, startPoint y: 170, endPoint x: 159, endPoint y: 163, distance: 102.4
click at [159, 163] on body "Toggle navigation ProStock WMS V04 - VIENNA [PERSON_NAME] LIMITED [PERSON_NAME]…" at bounding box center [664, 314] width 1329 height 628
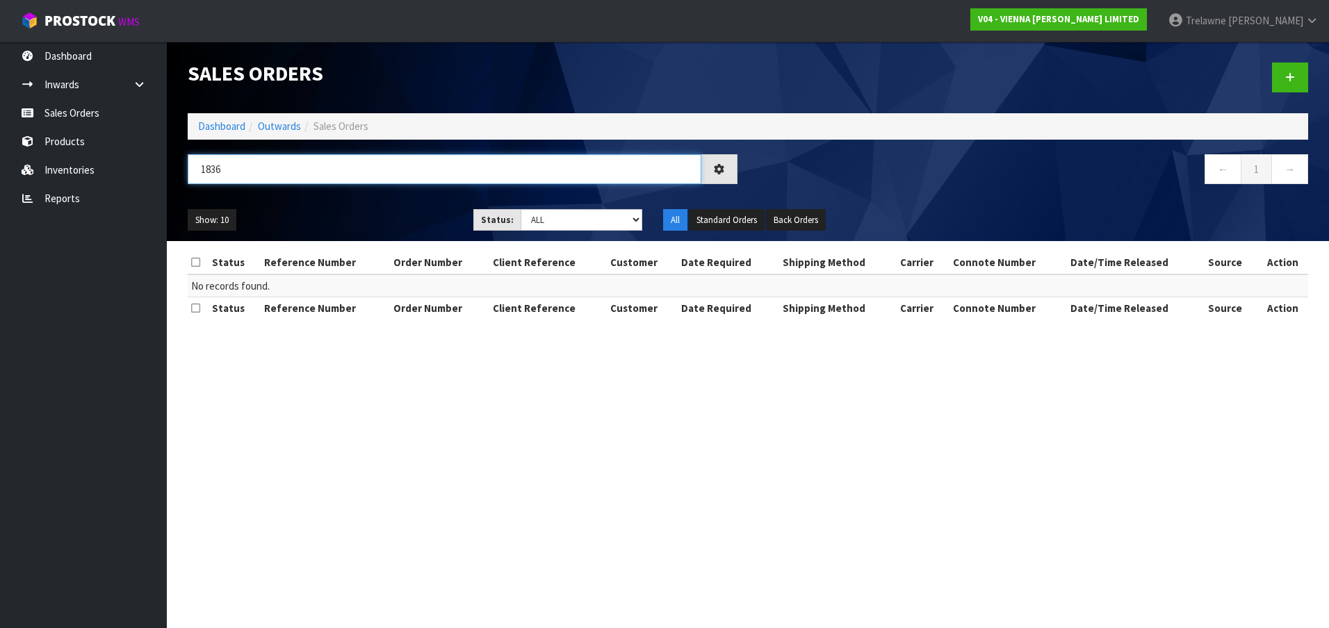
type input "1836"
